Goal: Task Accomplishment & Management: Complete application form

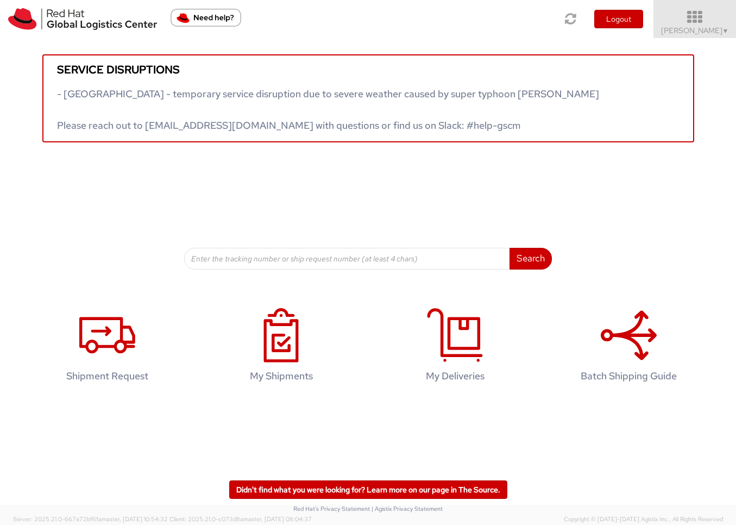
click at [672, 34] on span "[PERSON_NAME] ▼" at bounding box center [695, 31] width 68 height 10
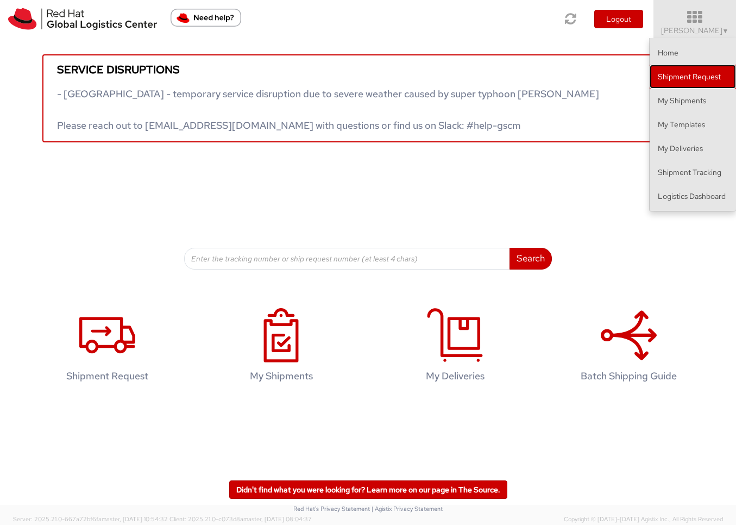
click at [680, 76] on link "Shipment Request" at bounding box center [693, 77] width 86 height 24
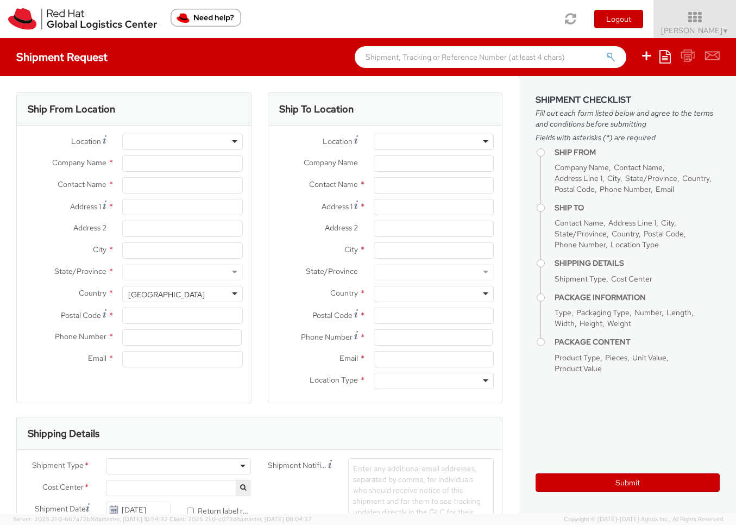
select select
select select "983"
click at [194, 141] on div at bounding box center [182, 142] width 120 height 16
type input "Red Hat Inc."
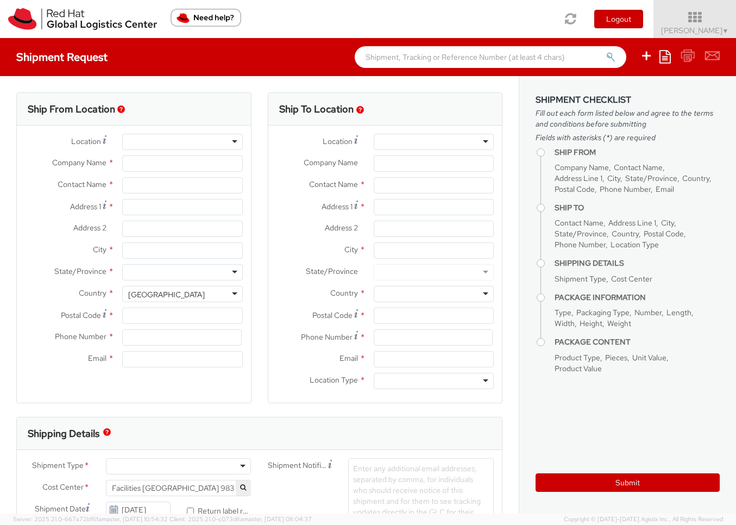
type input "[PERSON_NAME]"
type input "[STREET_ADDRESS]"
type input "[PERSON_NAME]"
type input "01851"
type input "19783923109"
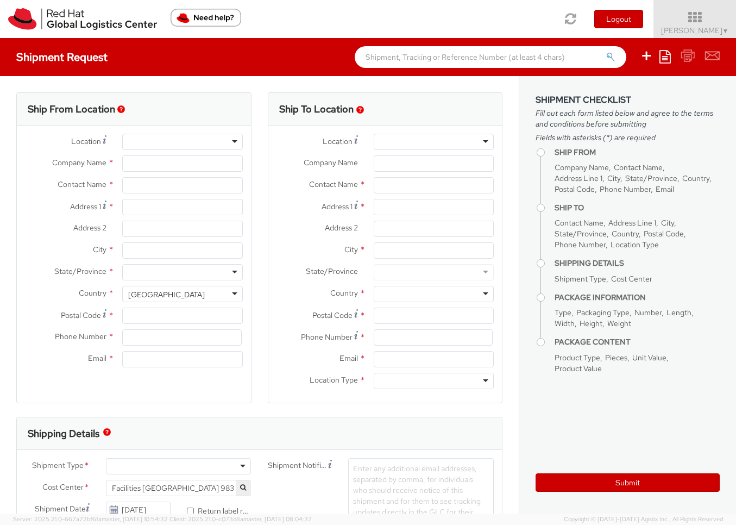
type input "[EMAIL_ADDRESS][DOMAIN_NAME]"
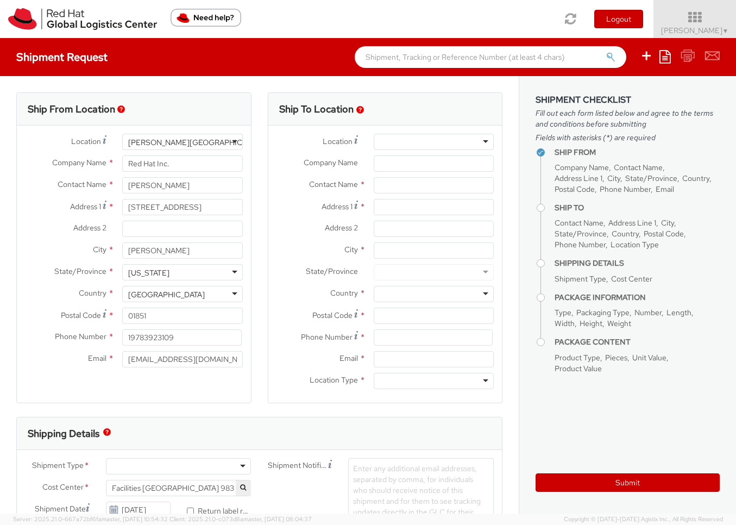
click at [393, 145] on div at bounding box center [434, 142] width 120 height 16
type input "Bosto"
type input "Red Hat Inc."
type input "[STREET_ADDRESS]"
type input "4th Floor"
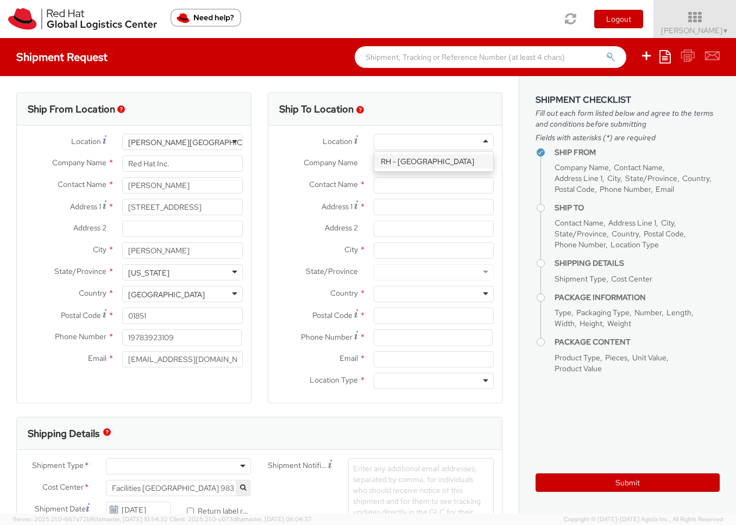
type input "[GEOGRAPHIC_DATA]"
type input "02210"
type input "[PHONE_NUMBER]"
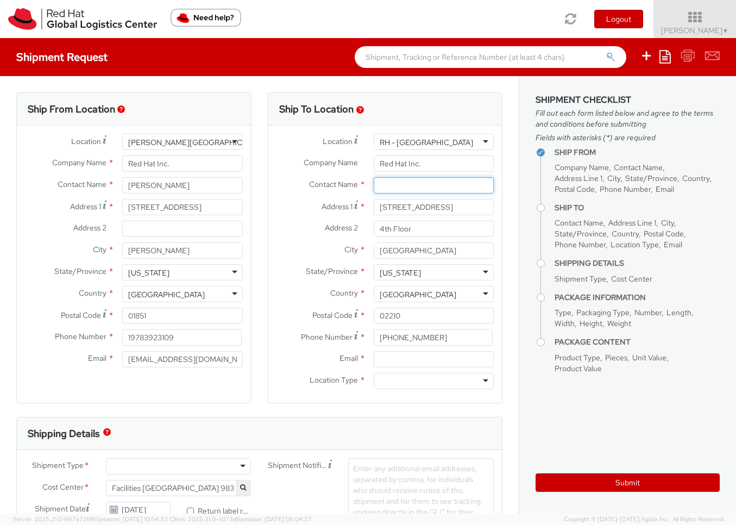
click at [407, 186] on input "text" at bounding box center [434, 185] width 120 height 16
click at [429, 204] on div "Red Hat Inc. - ( Betzaid a [DATE] ) [STREET_ADDRESS]" at bounding box center [433, 211] width 119 height 27
type input "[PERSON_NAME][DATE]"
type input "[EMAIL_ADDRESS][DOMAIN_NAME]"
type input "[PERSON_NAME][DATE]"
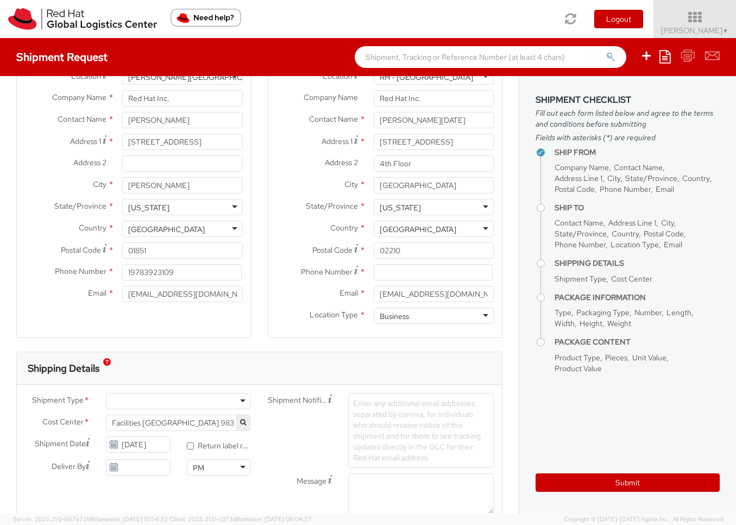
scroll to position [70, 0]
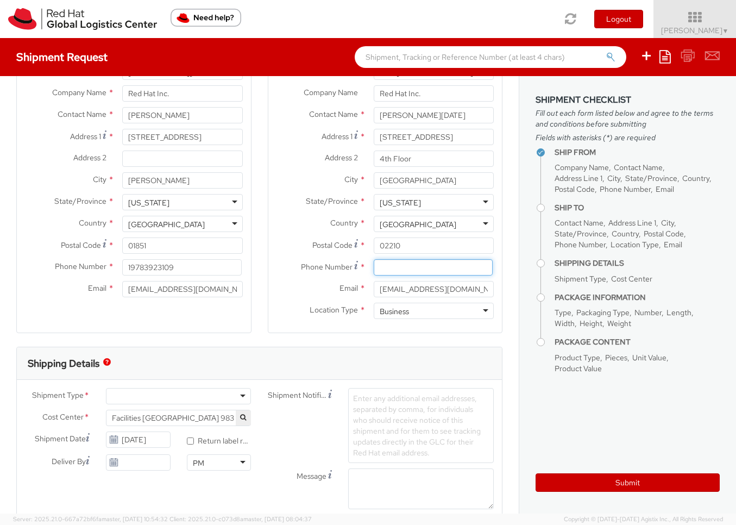
click at [417, 267] on input at bounding box center [433, 267] width 119 height 16
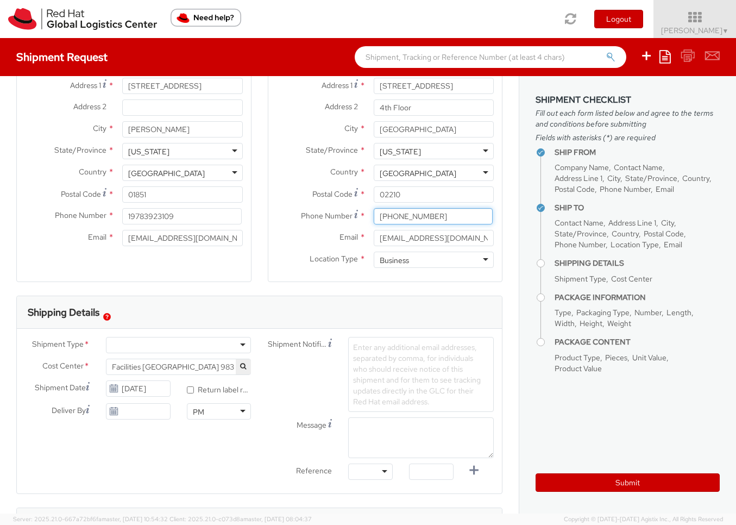
scroll to position [123, 0]
type input "[PHONE_NUMBER]"
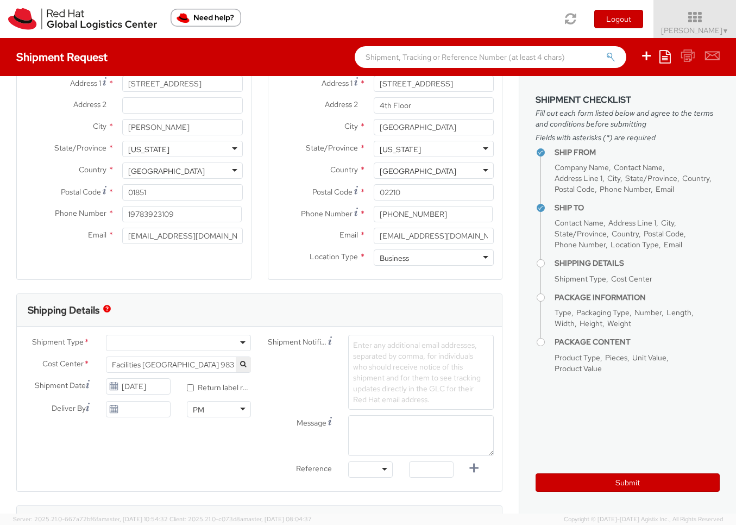
click at [244, 342] on div at bounding box center [179, 343] width 146 height 16
click at [115, 410] on icon at bounding box center [113, 409] width 9 height 9
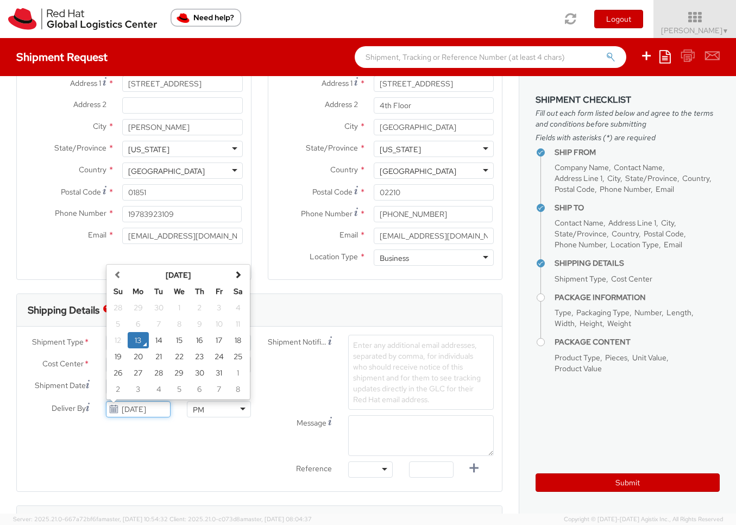
click at [142, 406] on input "[DATE]" at bounding box center [138, 409] width 65 height 16
click at [221, 338] on td "17" at bounding box center [219, 340] width 20 height 16
type input "[DATE]"
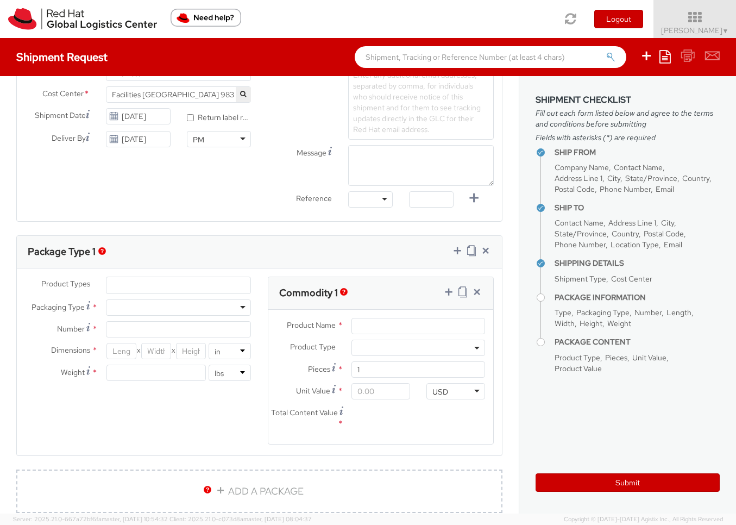
scroll to position [394, 0]
click at [212, 288] on ul at bounding box center [178, 284] width 145 height 16
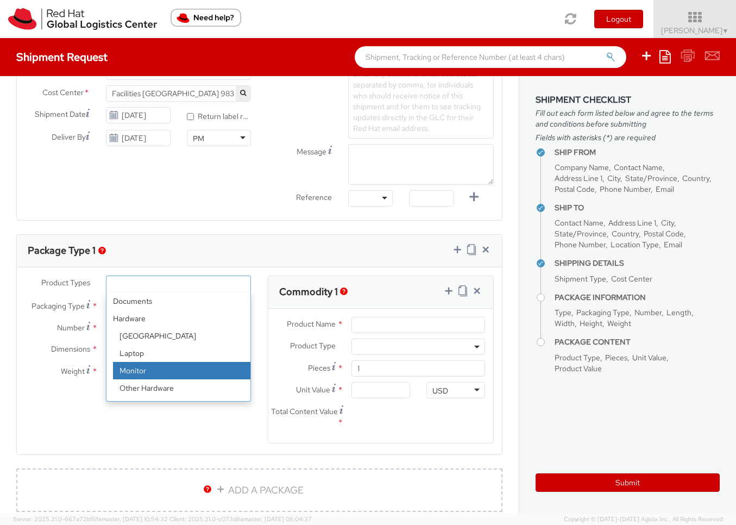
scroll to position [48, 0]
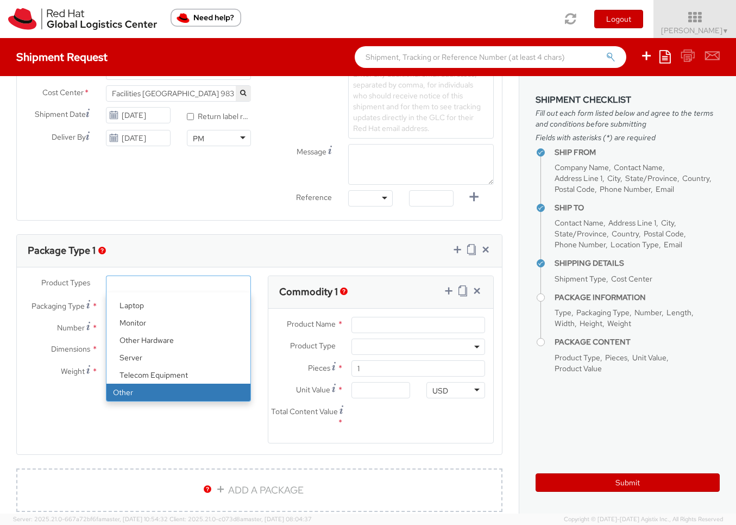
select select "OTHER"
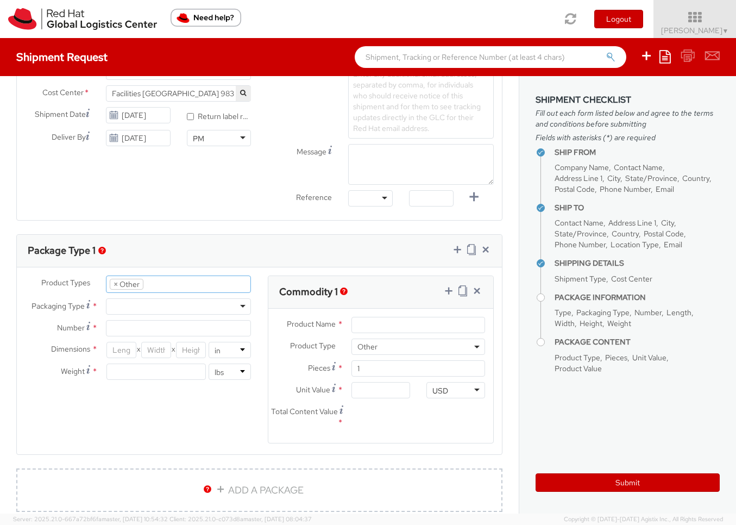
click at [173, 304] on div at bounding box center [179, 306] width 146 height 16
type input "1"
type input "9.5"
type input "12.5"
type input "0.25"
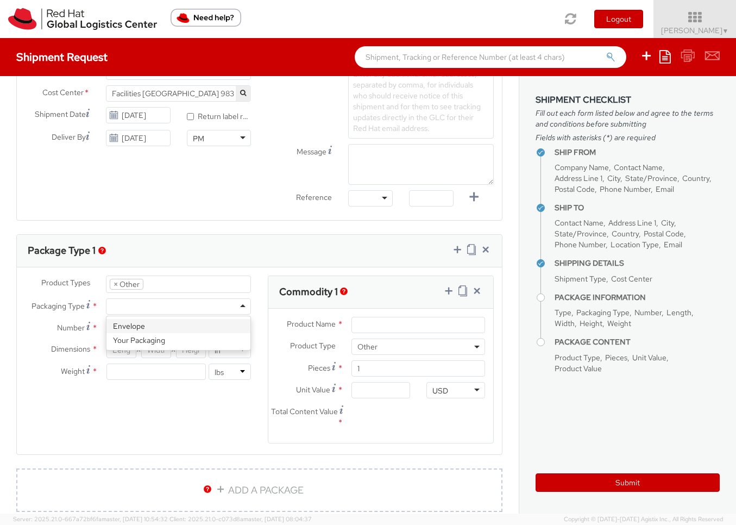
type input "1"
click at [123, 370] on input "1" at bounding box center [155, 371] width 99 height 16
type input ".05"
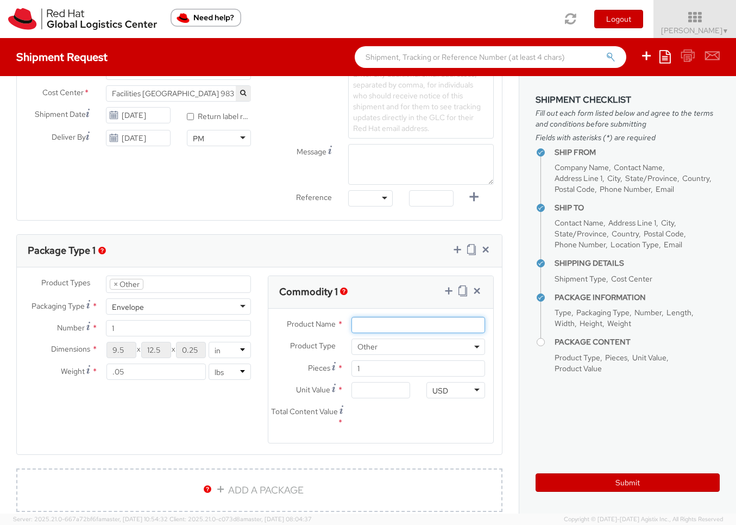
click at [368, 326] on input "Product Name *" at bounding box center [418, 325] width 134 height 16
type input "RH"
click at [444, 346] on span "Other" at bounding box center [418, 347] width 122 height 10
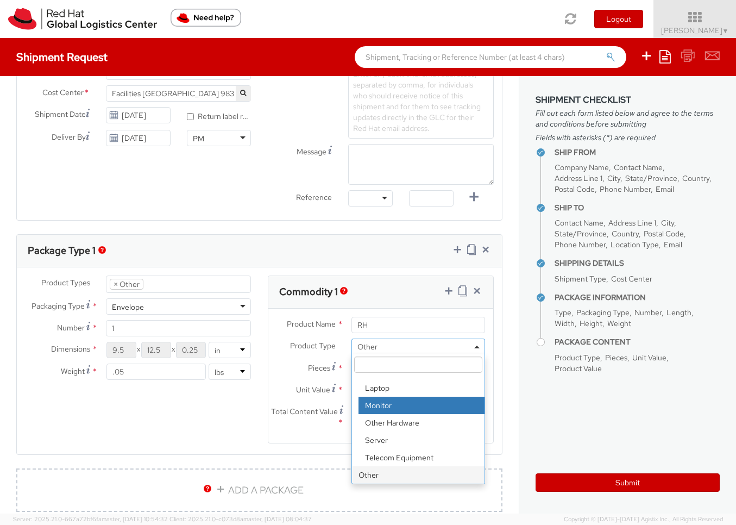
scroll to position [394, 0]
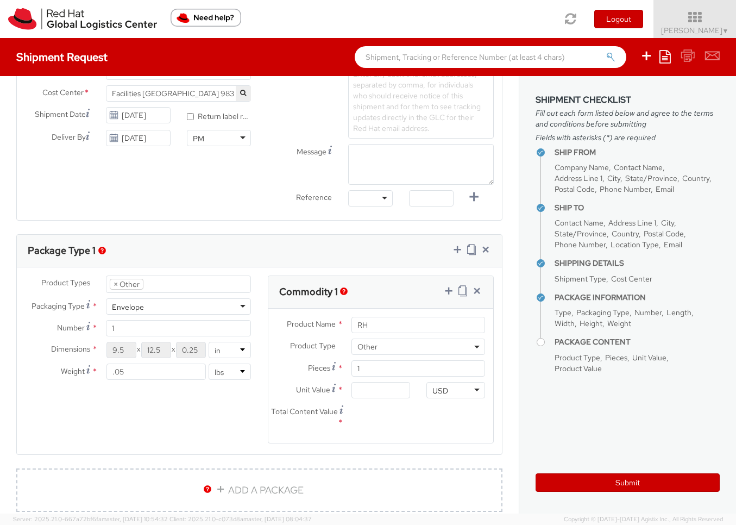
click at [309, 376] on div "Pieces * 1" at bounding box center [380, 371] width 225 height 22
click at [367, 391] on input "Unit Value *" at bounding box center [380, 390] width 59 height 16
type input "5.00"
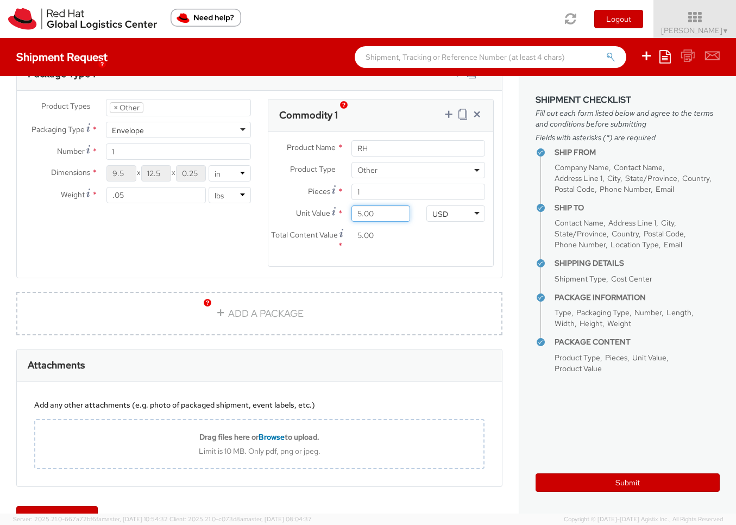
scroll to position [601, 0]
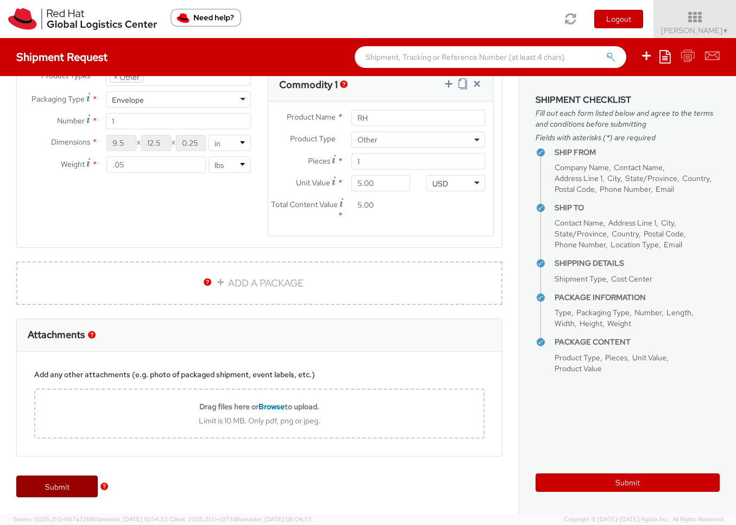
click at [62, 492] on link "Submit" at bounding box center [56, 486] width 81 height 22
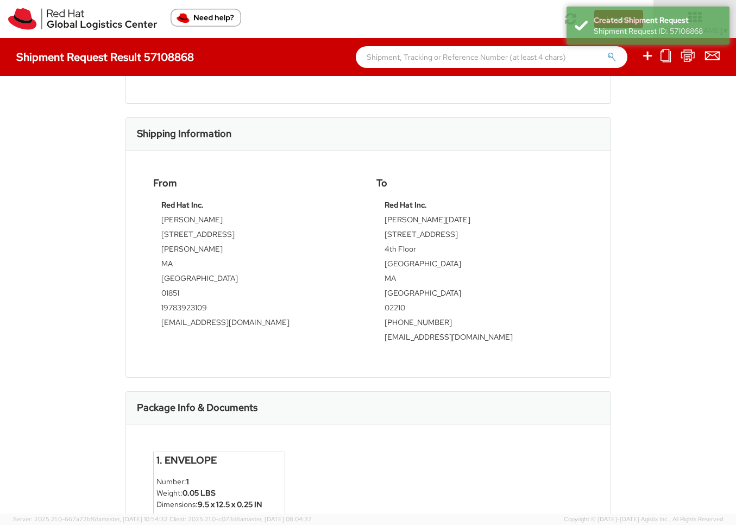
scroll to position [336, 0]
